Goal: Task Accomplishment & Management: Complete application form

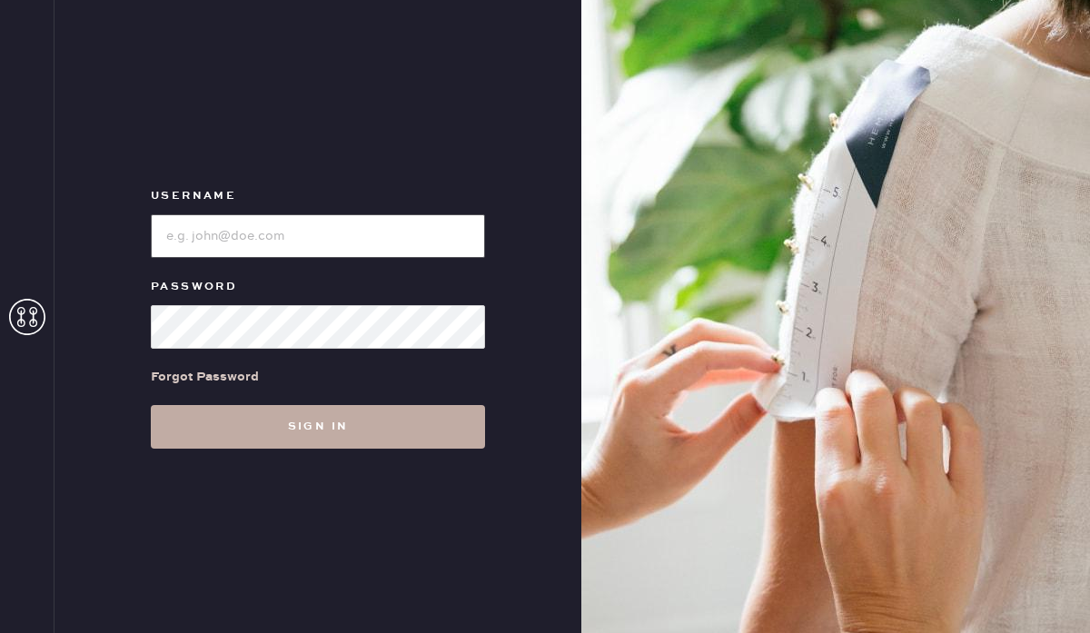
type input "reformationbeverlyhills"
click at [277, 431] on button "Sign in" at bounding box center [318, 427] width 334 height 44
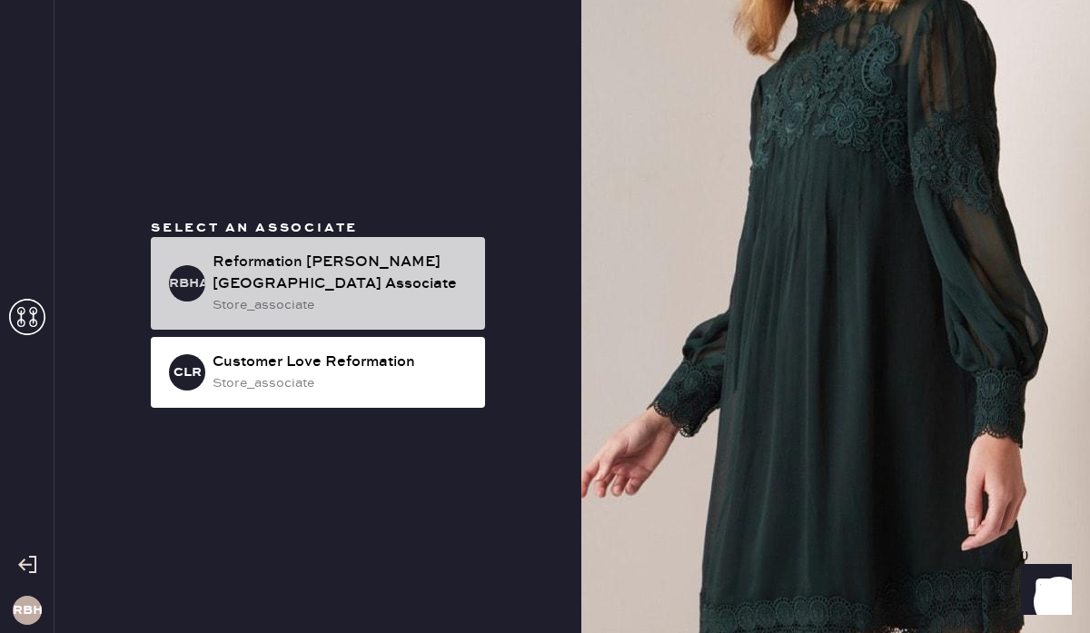
click at [373, 295] on div "store_associate" at bounding box center [341, 305] width 258 height 20
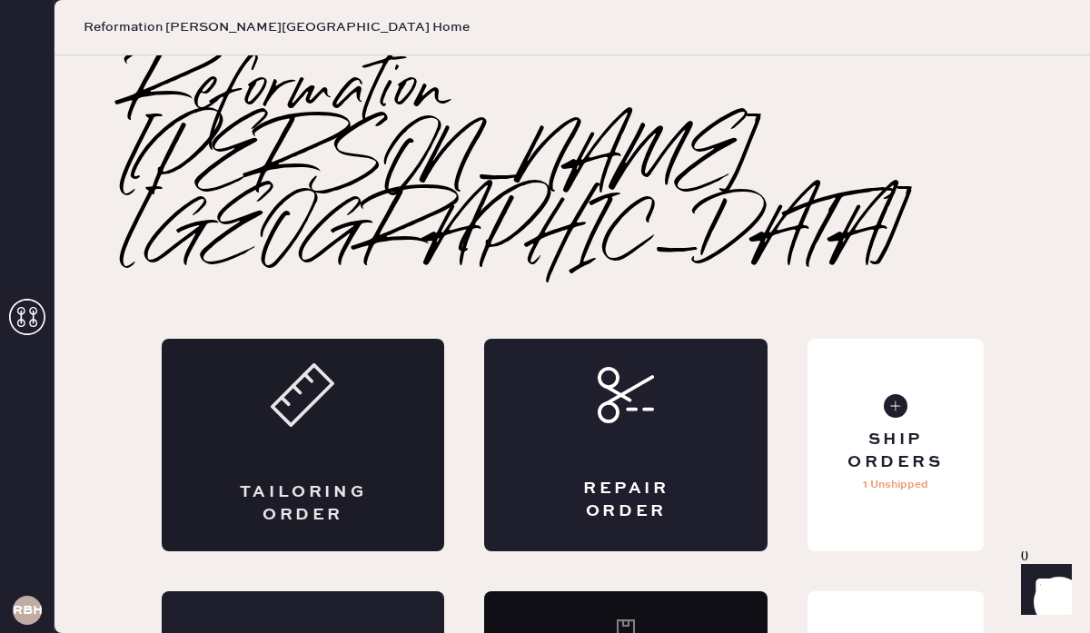
click at [282, 339] on div "Tailoring Order" at bounding box center [303, 445] width 283 height 212
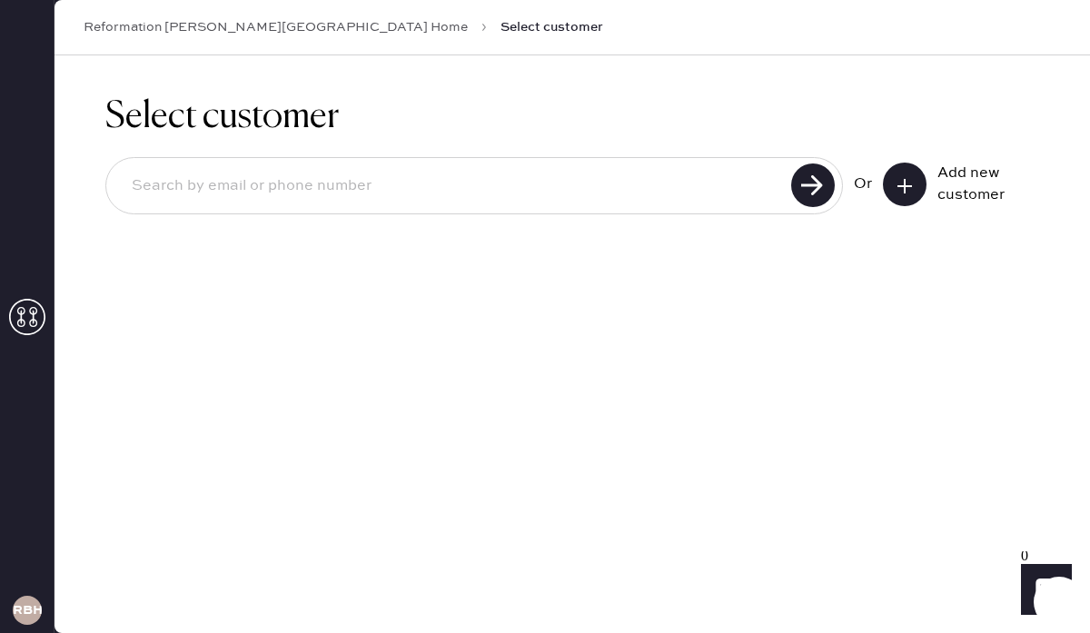
click at [141, 189] on input at bounding box center [451, 186] width 668 height 42
click at [153, 178] on input at bounding box center [451, 186] width 668 height 42
type input "c"
click at [805, 183] on use at bounding box center [813, 185] width 44 height 44
click at [189, 190] on input "camillexphung@gmail.com" at bounding box center [451, 186] width 668 height 42
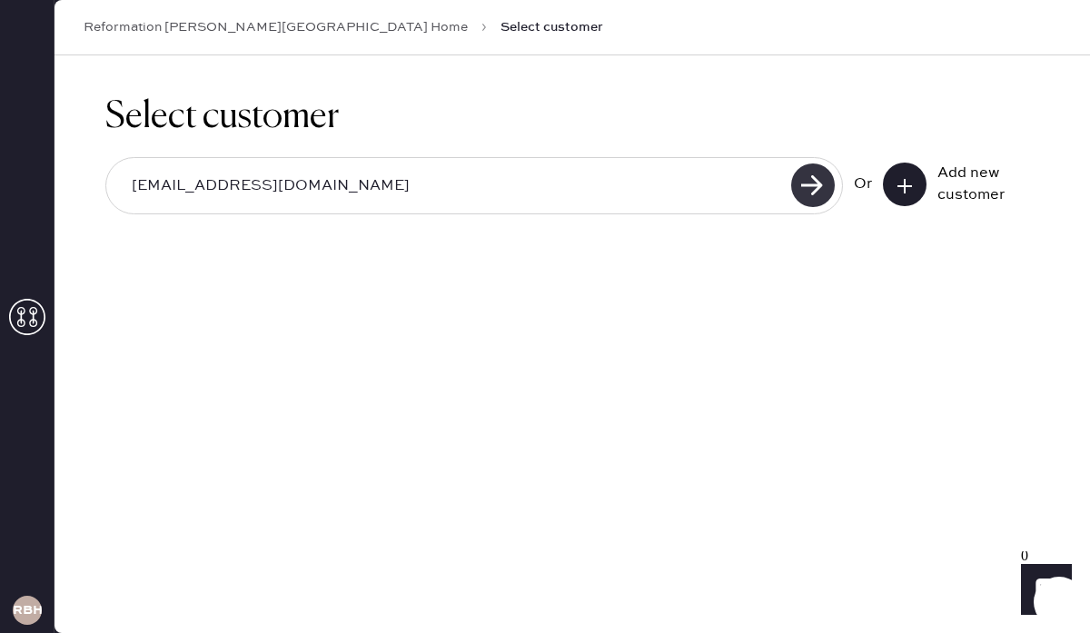
type input "camillexfung@gmail.com"
click at [827, 179] on use at bounding box center [813, 185] width 44 height 44
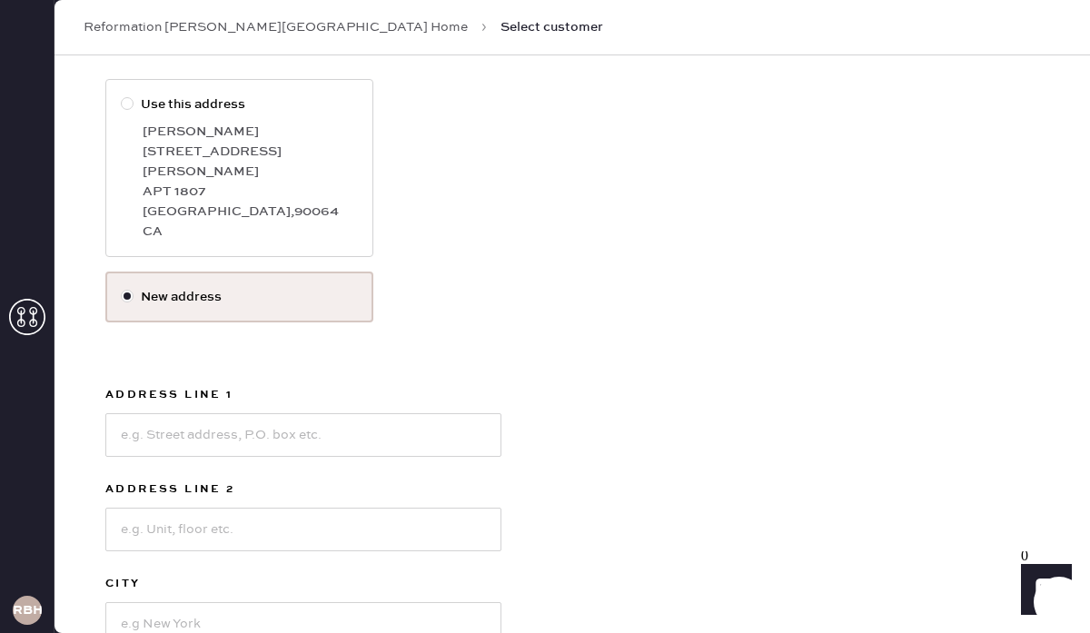
scroll to position [271, 0]
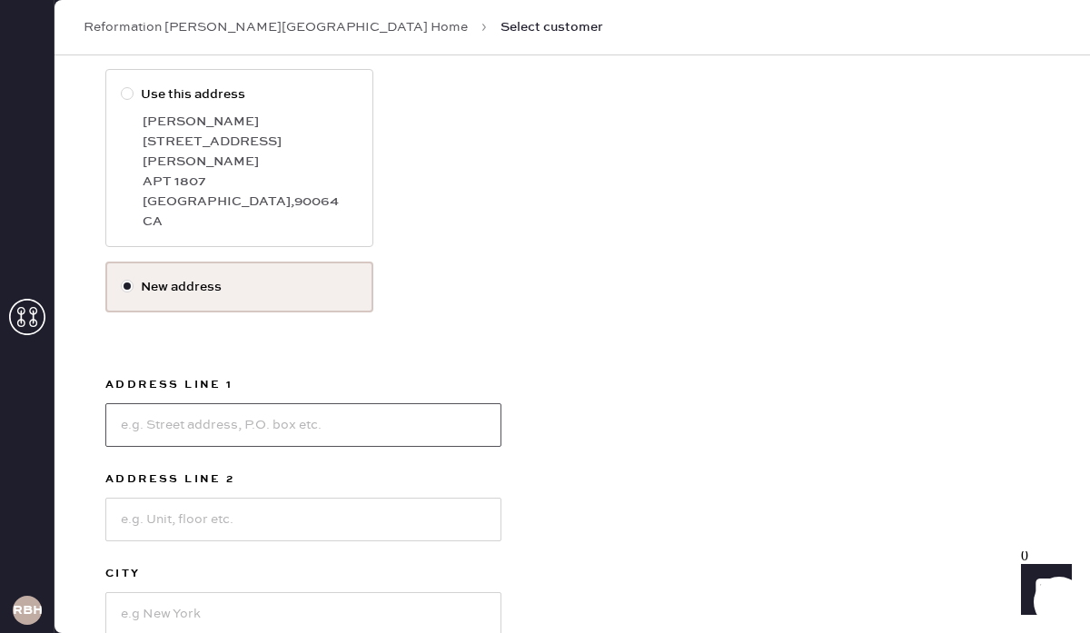
click at [132, 403] on input at bounding box center [303, 425] width 396 height 44
click at [670, 361] on div "Use this address Camille Fung 2435 S Sepulveda Blvd. APT 1807 Los Angeles , 900…" at bounding box center [571, 432] width 933 height 726
click at [148, 403] on input at bounding box center [303, 425] width 396 height 44
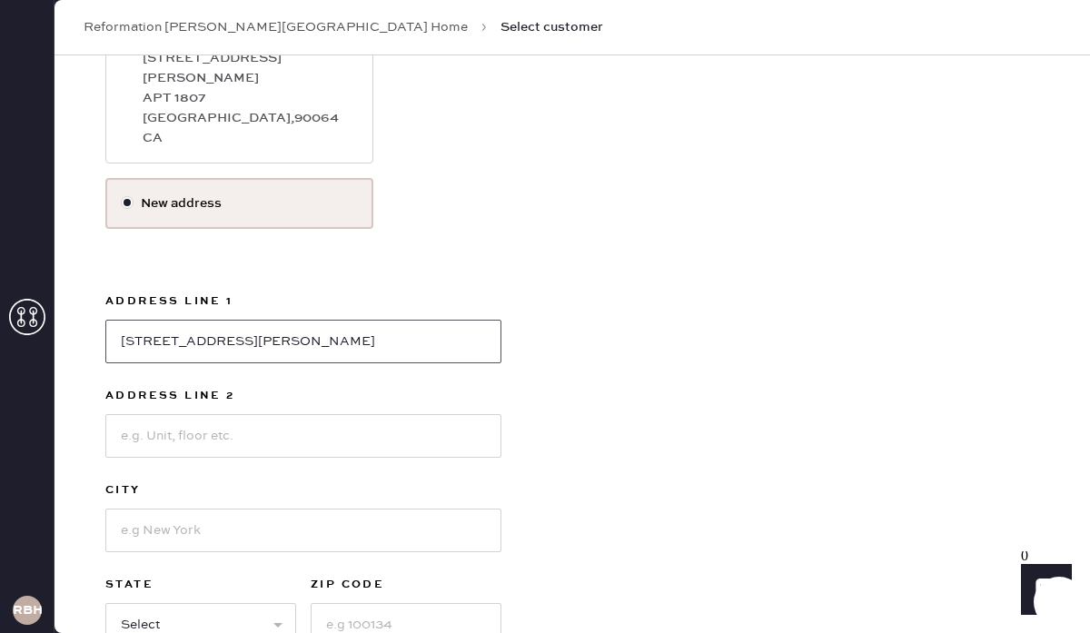
scroll to position [453, 0]
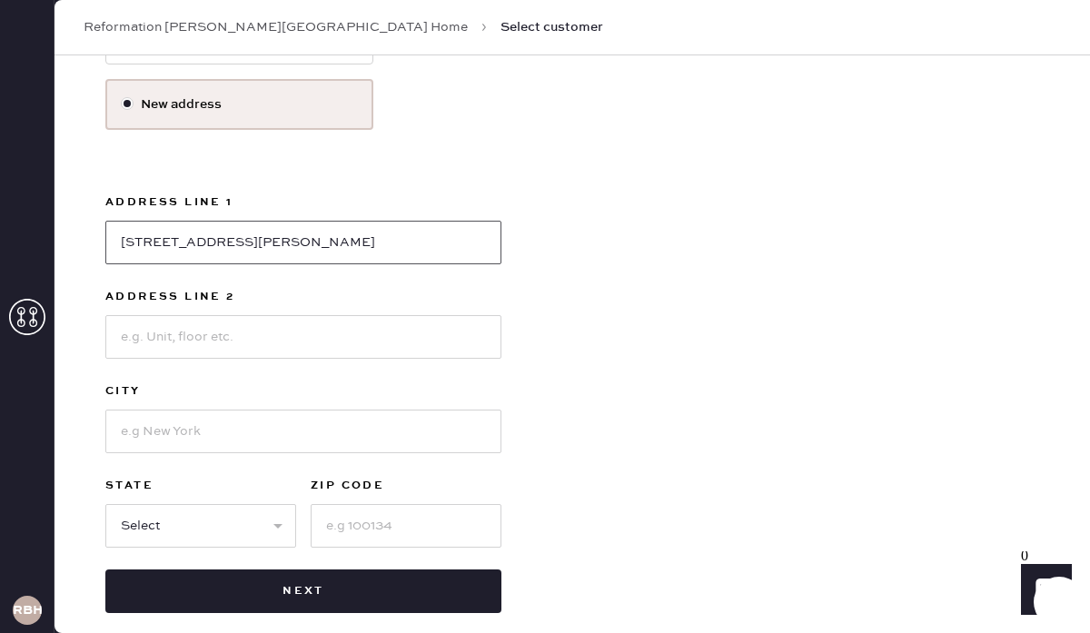
type input "[STREET_ADDRESS][PERSON_NAME]"
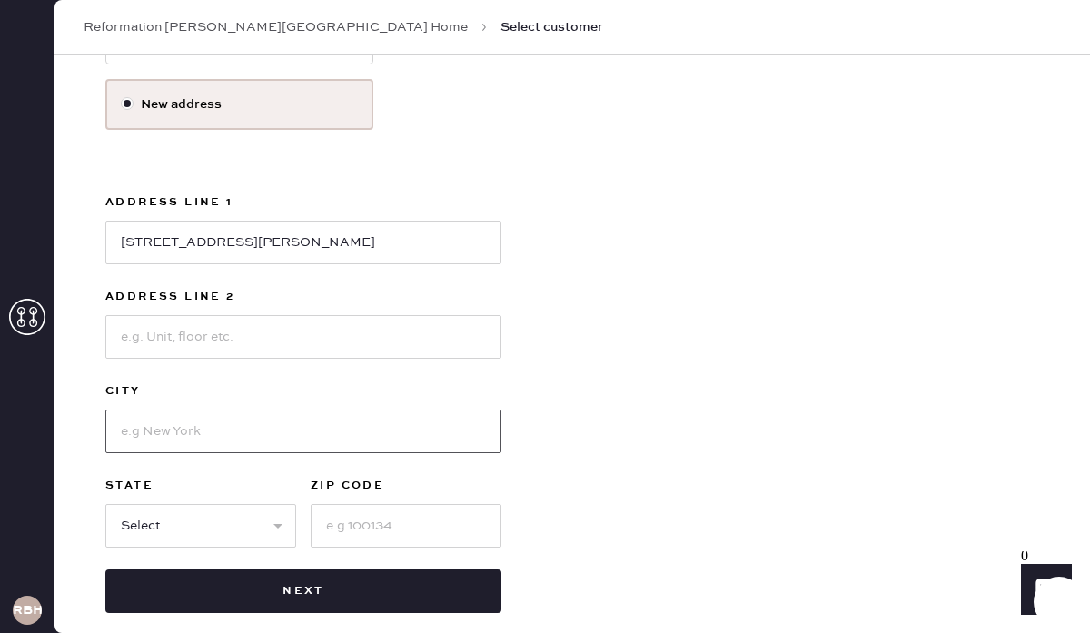
click at [187, 410] on input at bounding box center [303, 432] width 396 height 44
type input "[GEOGRAPHIC_DATA]"
click at [225, 506] on select "Select AK AL AR AZ CA CO CT DC DE FL GA HI IA ID IL IN KS KY LA MA MD ME MI MN …" at bounding box center [200, 526] width 191 height 44
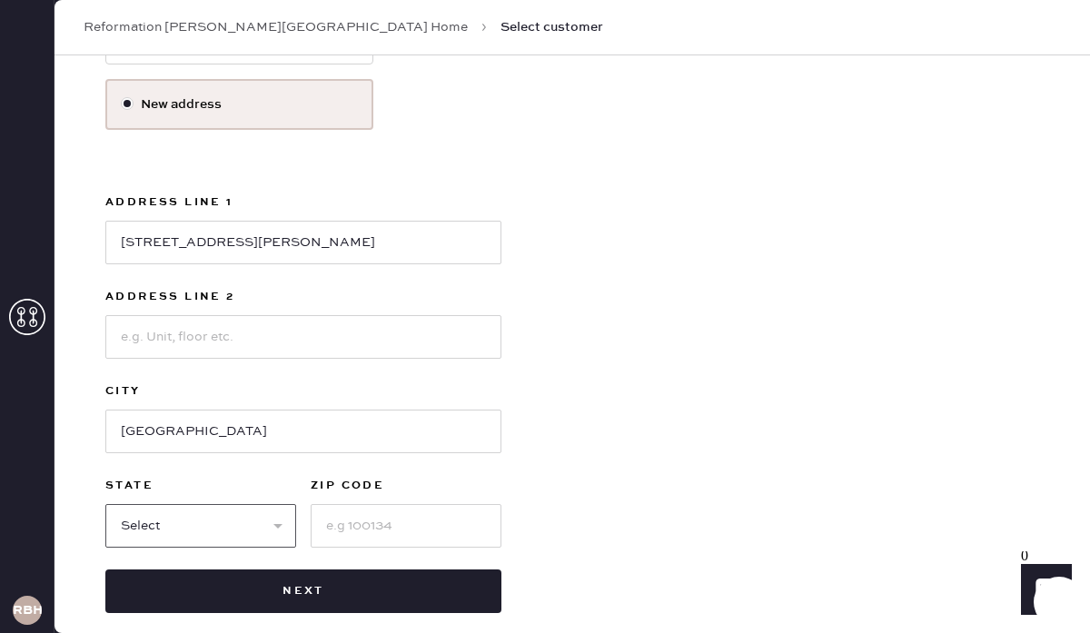
select select "CA"
click at [369, 507] on input at bounding box center [406, 526] width 191 height 44
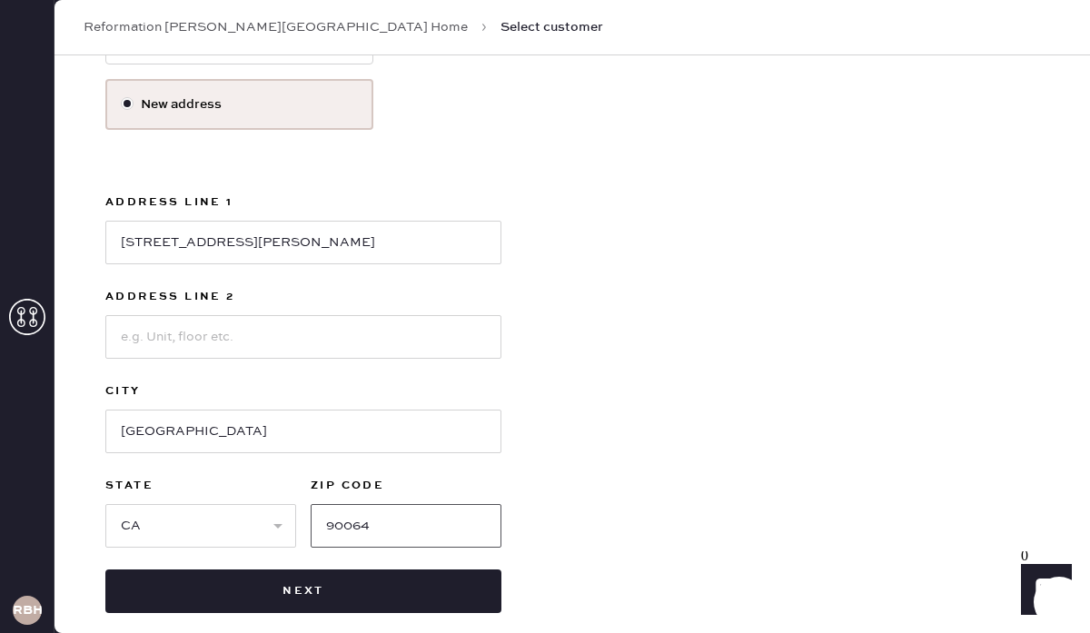
type input "90064"
click at [789, 469] on div "Use this address Camille Fung 2435 S Sepulveda Blvd. APT 1807 Los Angeles , 900…" at bounding box center [571, 249] width 933 height 726
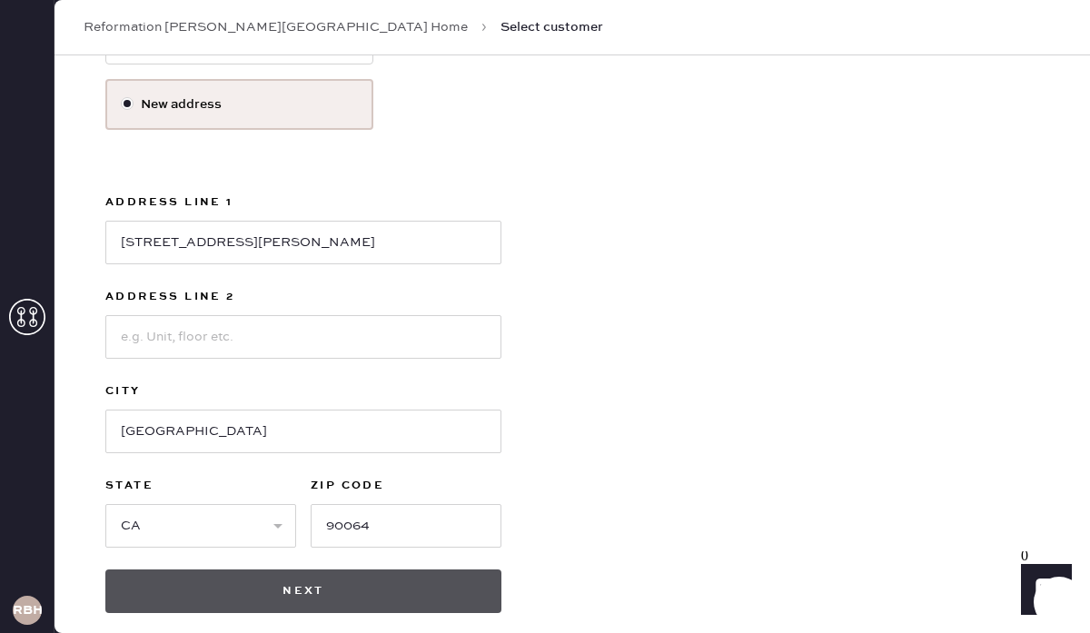
click at [214, 586] on button "Next" at bounding box center [303, 591] width 396 height 44
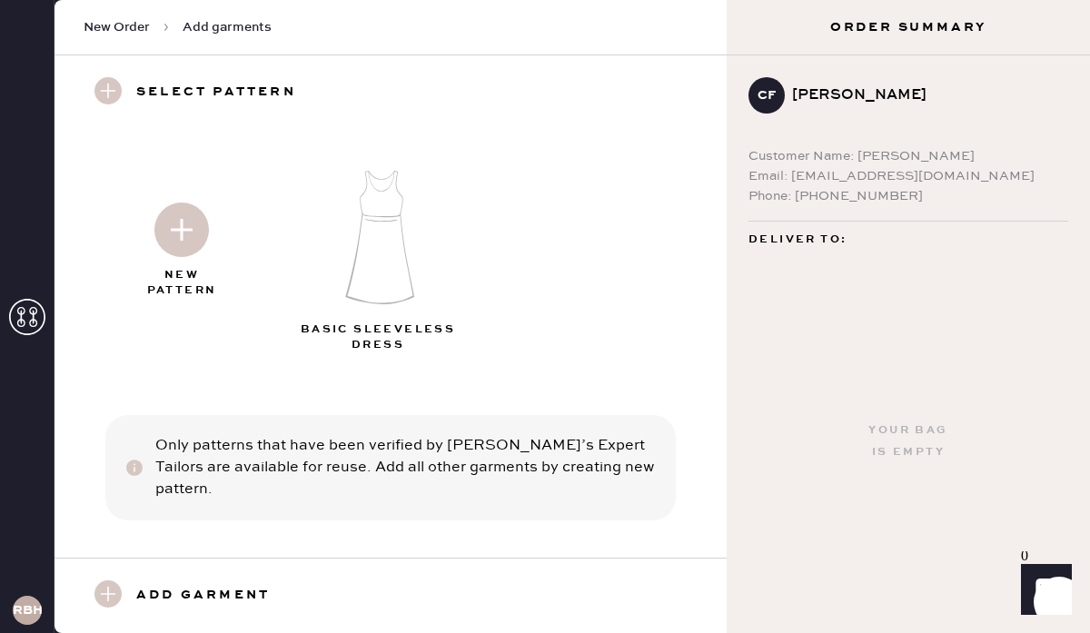
click at [841, 95] on div "[PERSON_NAME]" at bounding box center [923, 95] width 262 height 22
click at [836, 214] on div "CF Camille Fung Customer Name: Camille Fung Email: camillexfung@gmail.com Phone…" at bounding box center [907, 152] width 363 height 194
click at [210, 587] on h3 "Add garment" at bounding box center [202, 595] width 133 height 31
click at [107, 593] on use at bounding box center [107, 593] width 27 height 27
click at [224, 583] on h3 "Add garment" at bounding box center [202, 595] width 133 height 31
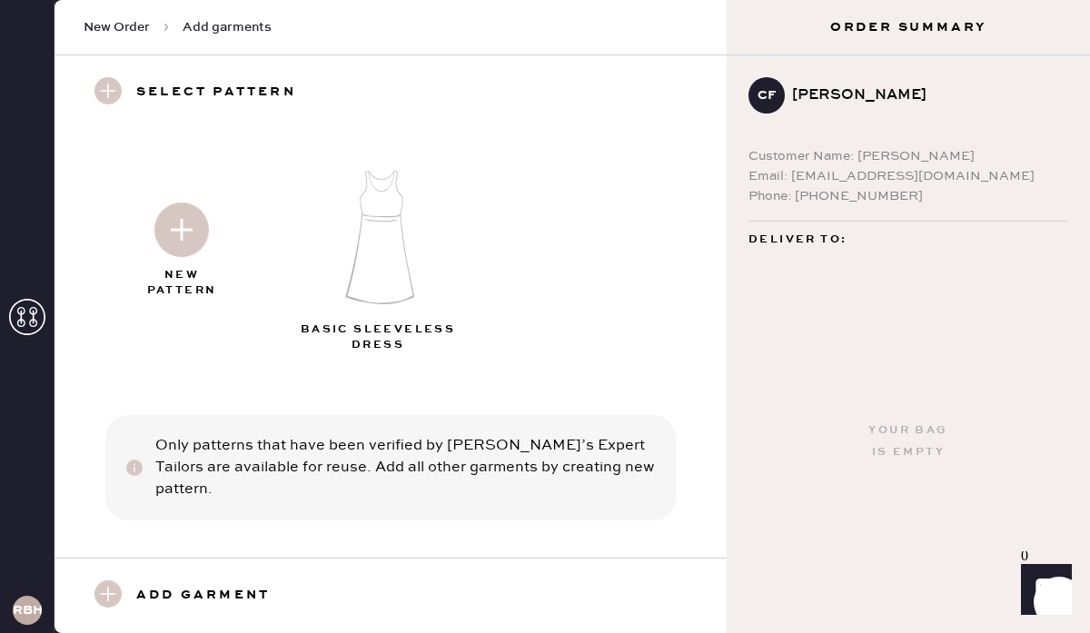
click at [827, 248] on span "Deliver to:" at bounding box center [797, 240] width 98 height 22
click at [125, 26] on span "New Order" at bounding box center [117, 27] width 66 height 18
click at [826, 489] on div "Your bag is empty" at bounding box center [907, 441] width 363 height 383
drag, startPoint x: 957, startPoint y: 178, endPoint x: 811, endPoint y: 189, distance: 146.6
click at [811, 189] on div "Customer Name: Camille Fung Email: camillexfung@gmail.com Phone: 6502153758" at bounding box center [908, 176] width 320 height 60
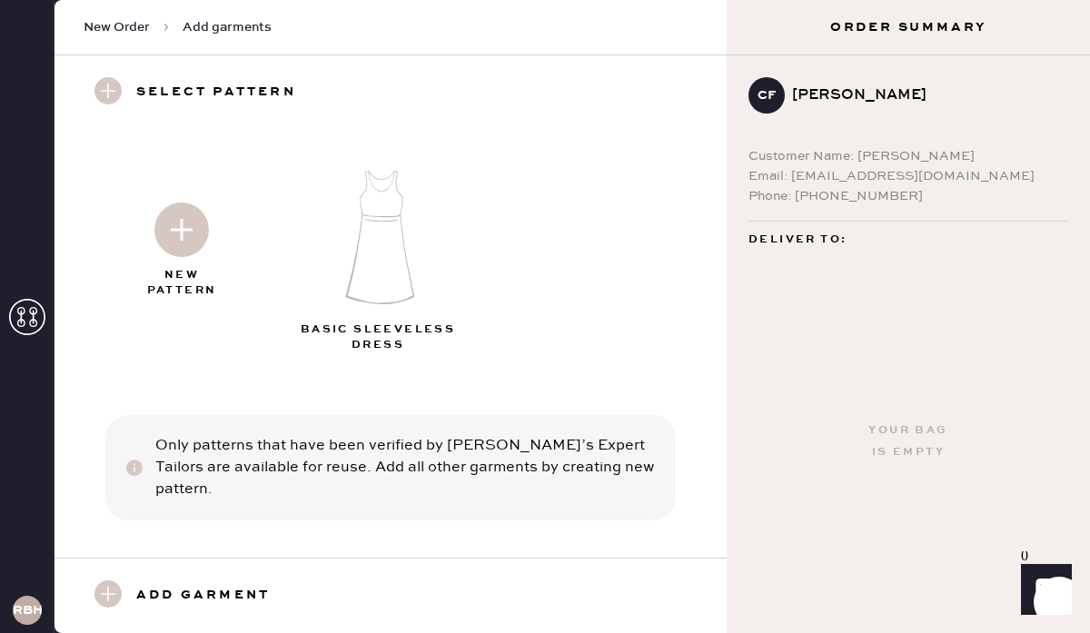
click at [891, 190] on div "Phone: [PHONE_NUMBER]" at bounding box center [908, 196] width 320 height 20
click at [781, 98] on div "CF" at bounding box center [766, 95] width 36 height 36
click at [825, 94] on div "[PERSON_NAME]" at bounding box center [923, 95] width 262 height 22
